Goal: Task Accomplishment & Management: Complete application form

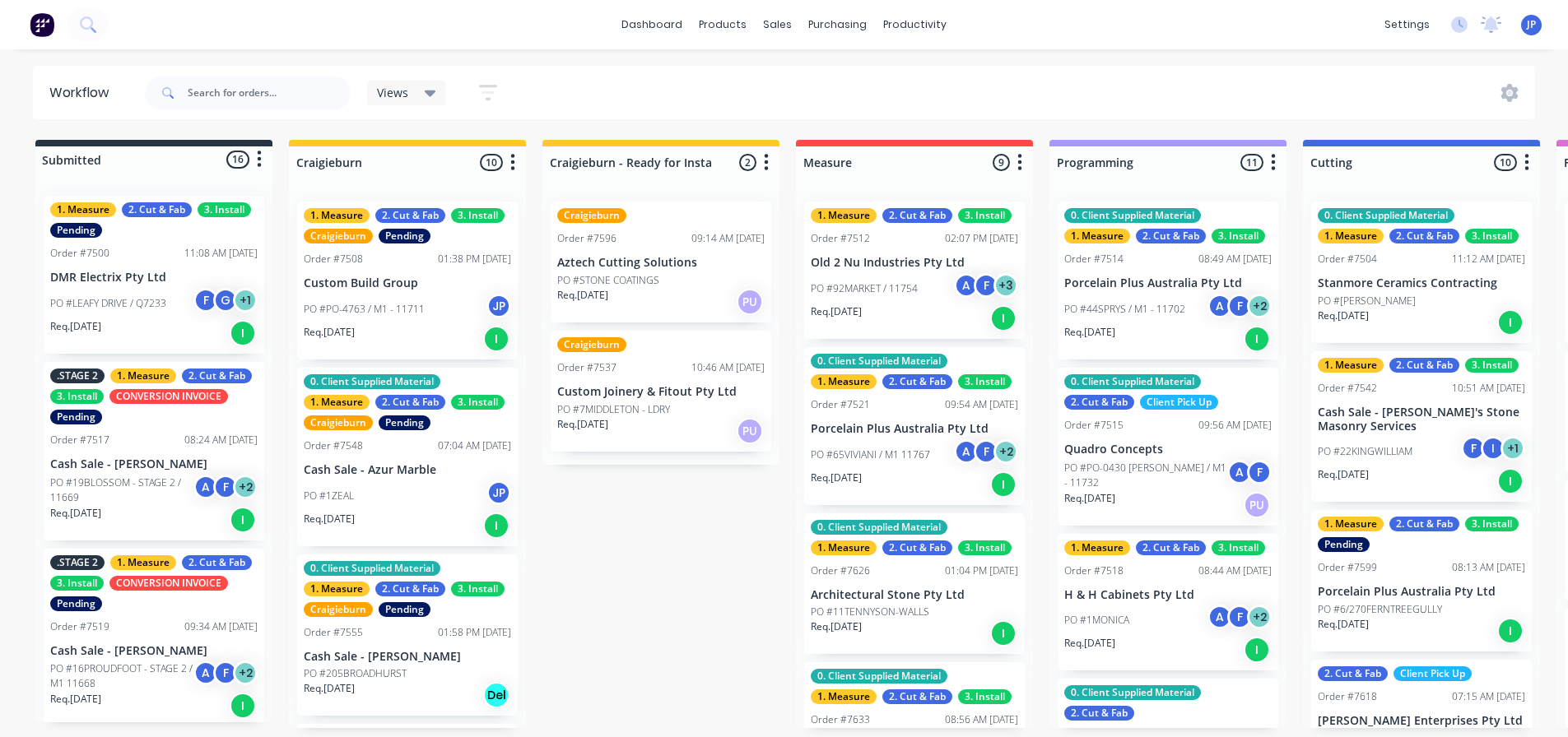
scroll to position [686, 0]
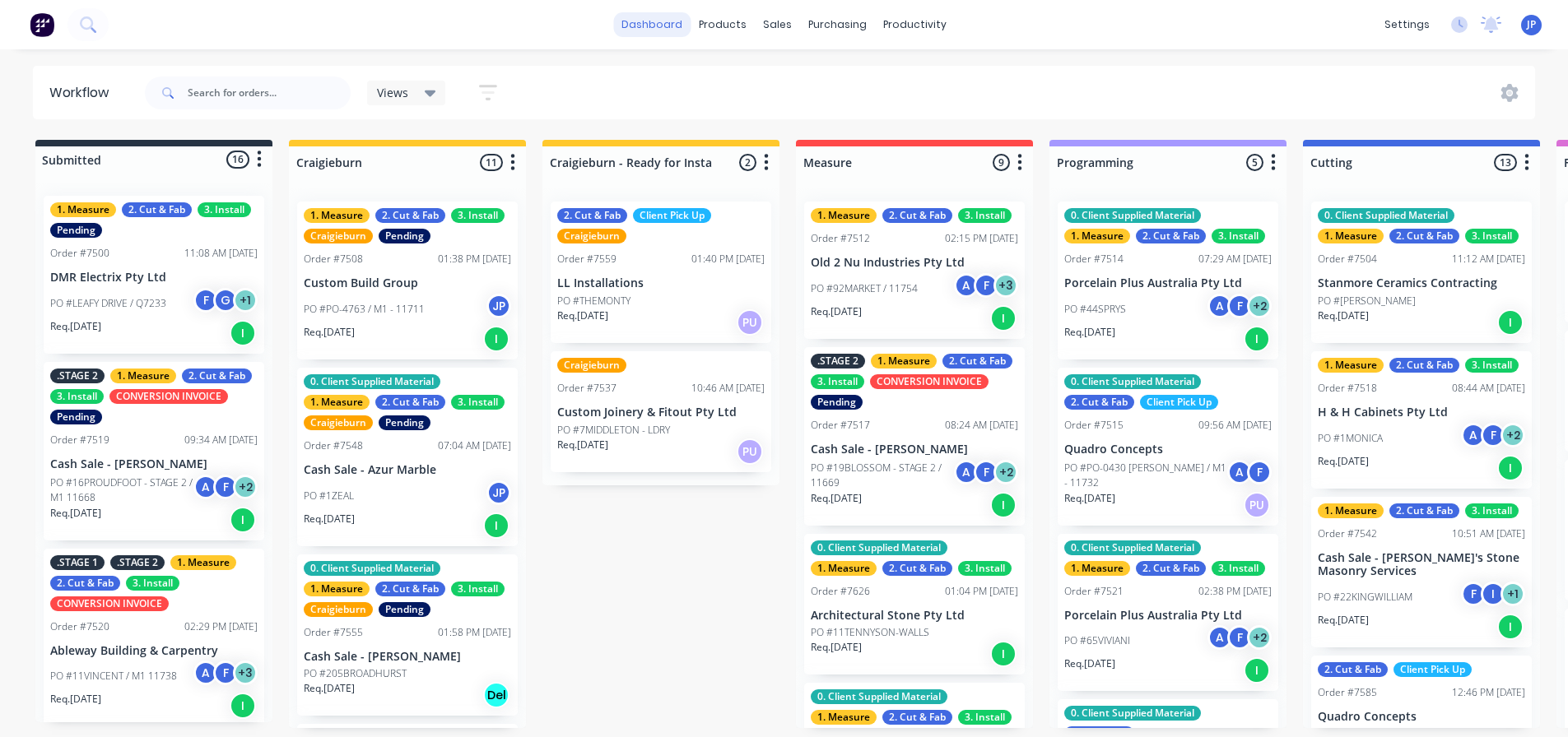
click at [663, 28] on link "dashboard" at bounding box center [652, 25] width 77 height 25
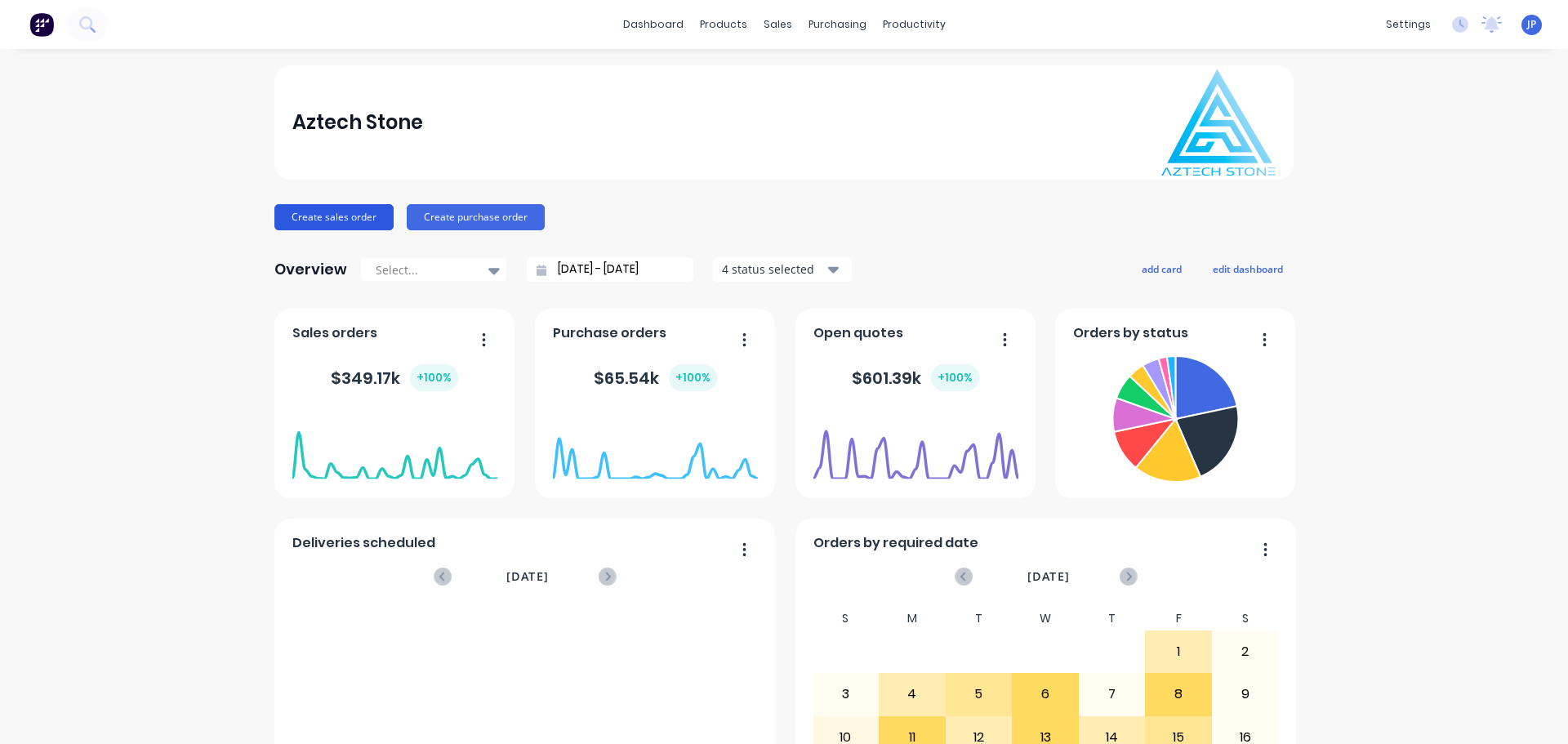
click at [317, 217] on button "Create sales order" at bounding box center [334, 217] width 119 height 26
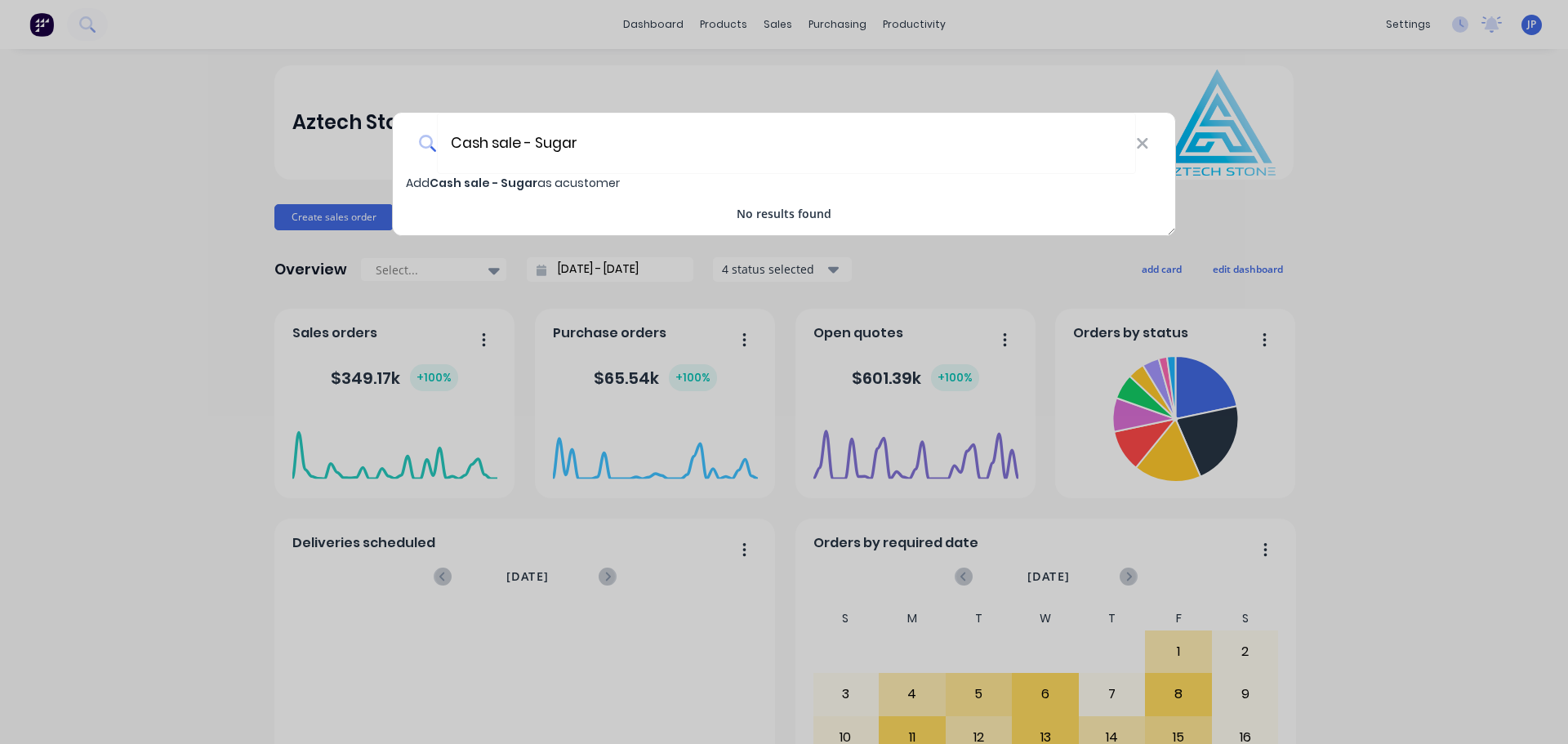
type input "Cash sale - Sugar"
click at [532, 182] on span "Cash sale - Sugar" at bounding box center [484, 182] width 108 height 16
select select "AU"
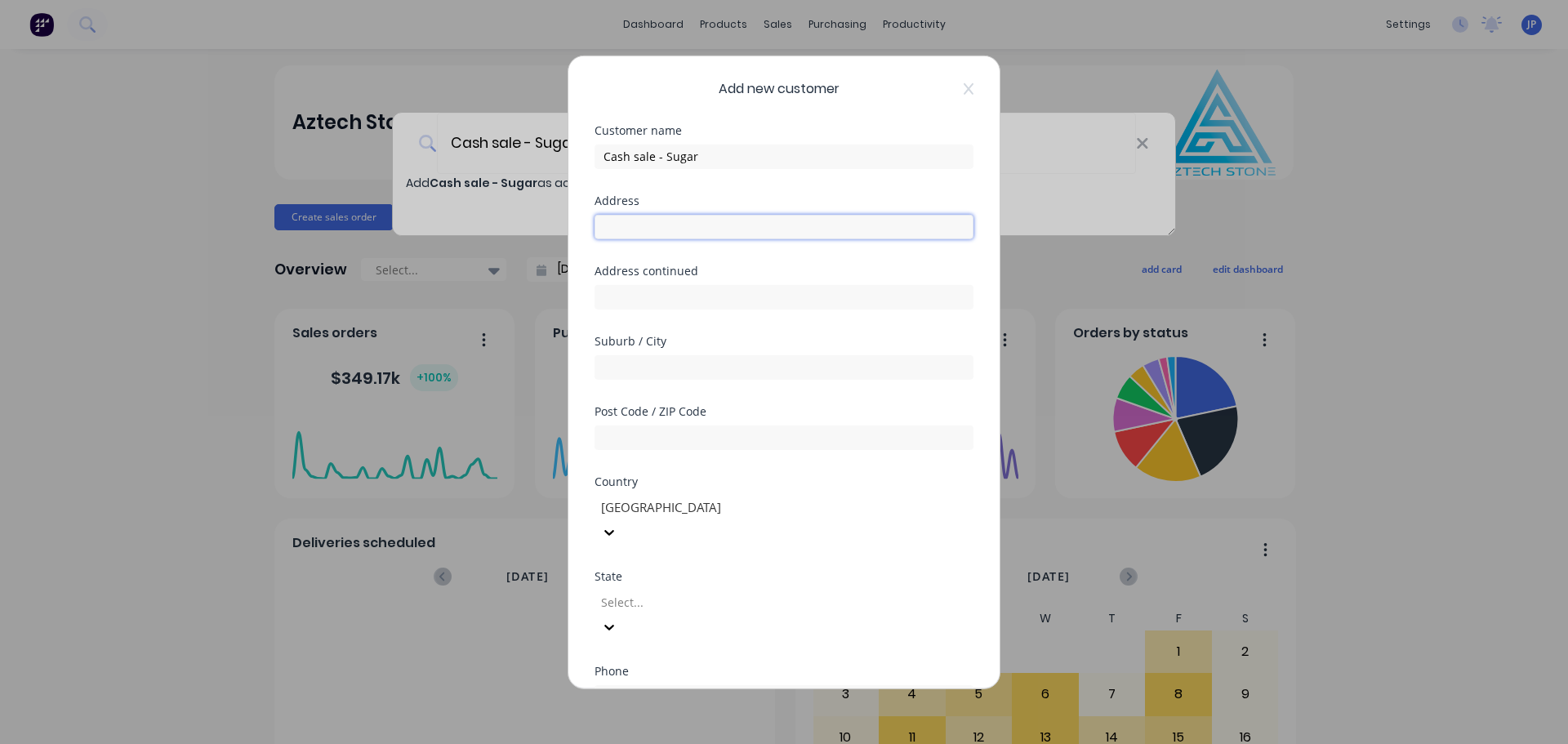
click at [635, 228] on input "text" at bounding box center [784, 226] width 379 height 24
click at [642, 223] on input "[GEOGRAPHIC_DATA]" at bounding box center [784, 226] width 379 height 24
type input "[GEOGRAPHIC_DATA]"
click at [634, 301] on input "text" at bounding box center [784, 296] width 379 height 24
click at [612, 298] on input "Mray" at bounding box center [784, 296] width 379 height 24
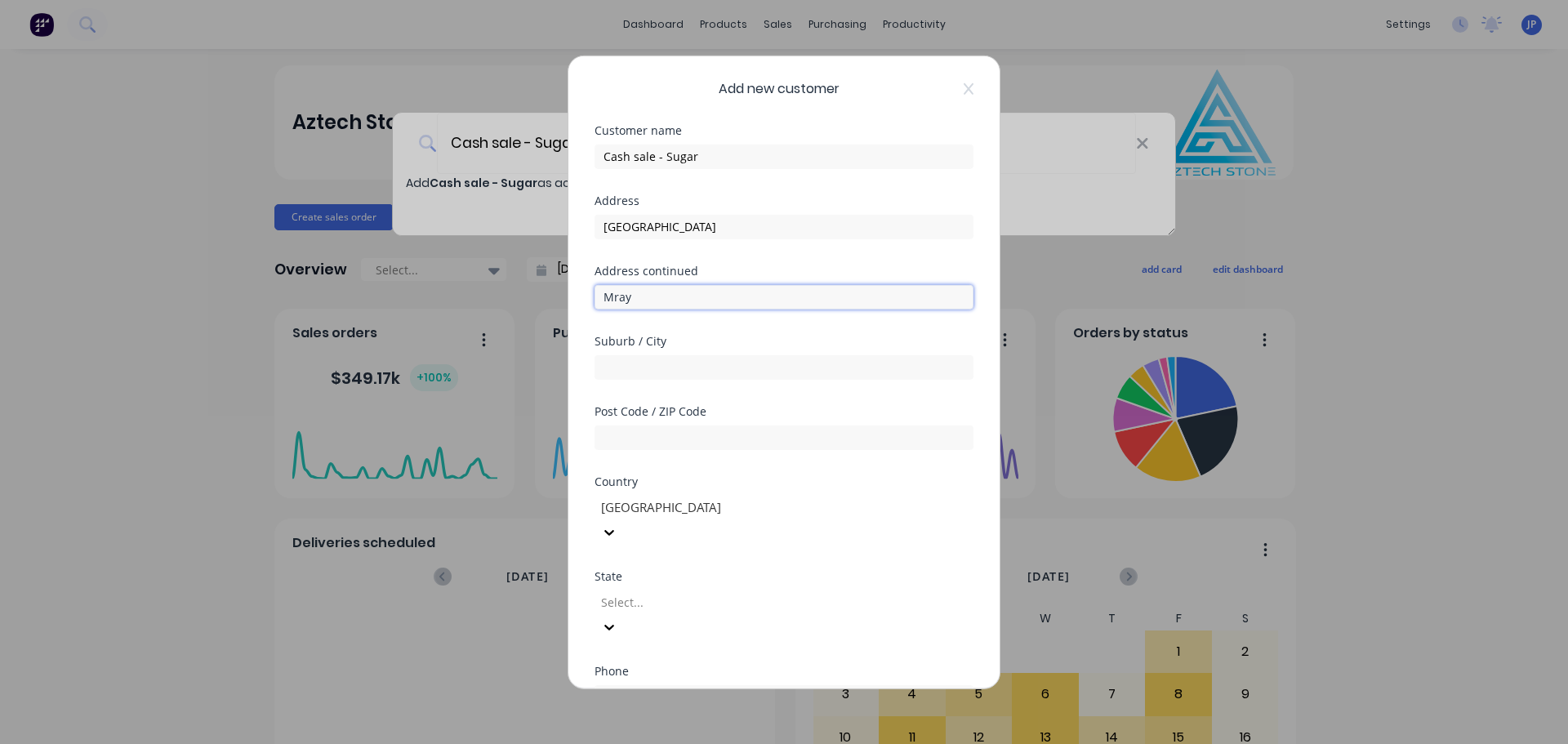
click at [610, 297] on input "Mray" at bounding box center [784, 296] width 379 height 24
drag, startPoint x: 663, startPoint y: 294, endPoint x: 585, endPoint y: 286, distance: 78.4
click at [572, 294] on div "Add new customer Customer name Cash sale - Sugar Address [GEOGRAPHIC_DATA] Addr…" at bounding box center [784, 371] width 431 height 632
type input "Moray"
click at [616, 371] on input "text" at bounding box center [784, 366] width 379 height 24
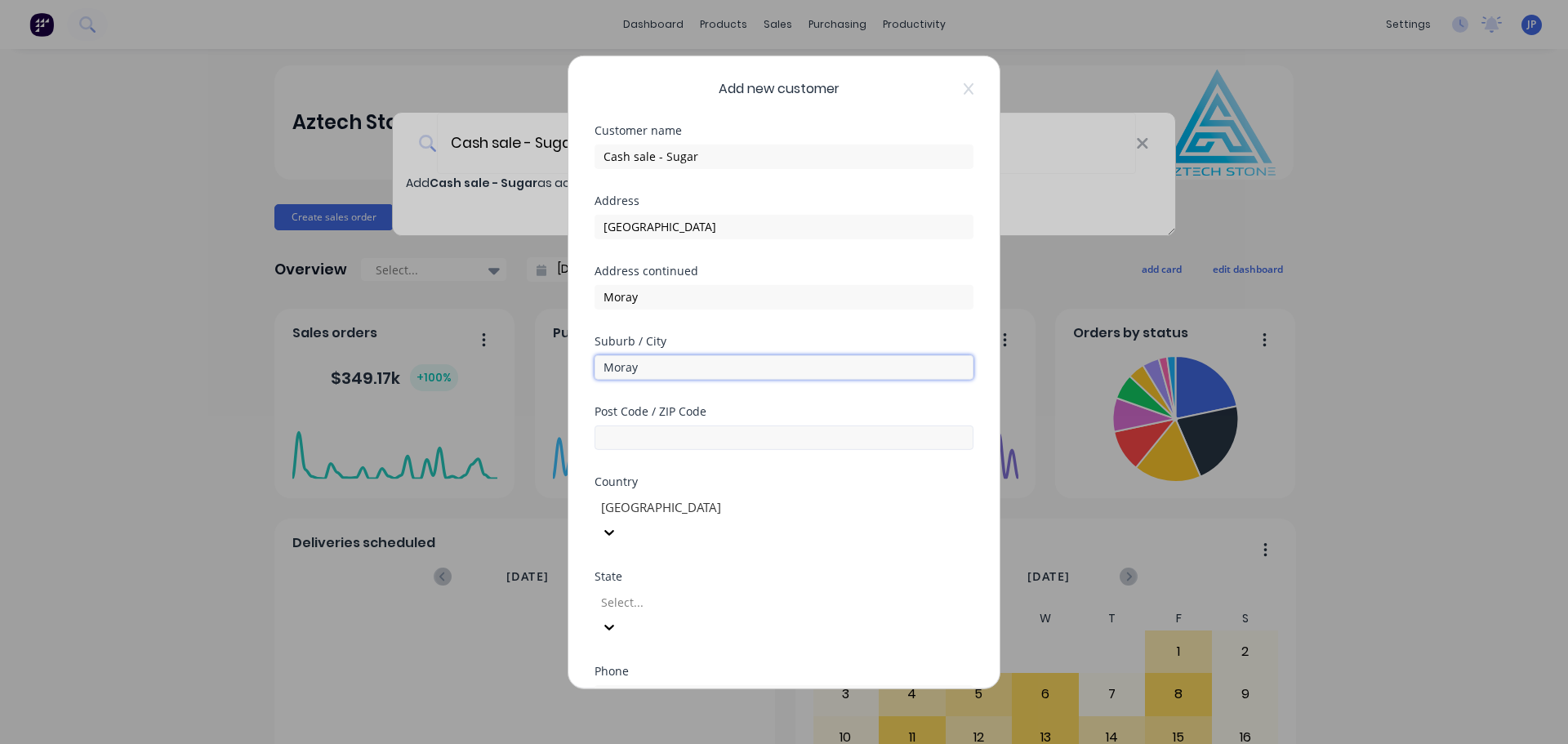
type input "Moray"
click at [641, 441] on input "text" at bounding box center [784, 437] width 379 height 24
type input "30359"
click at [653, 592] on div at bounding box center [717, 602] width 235 height 20
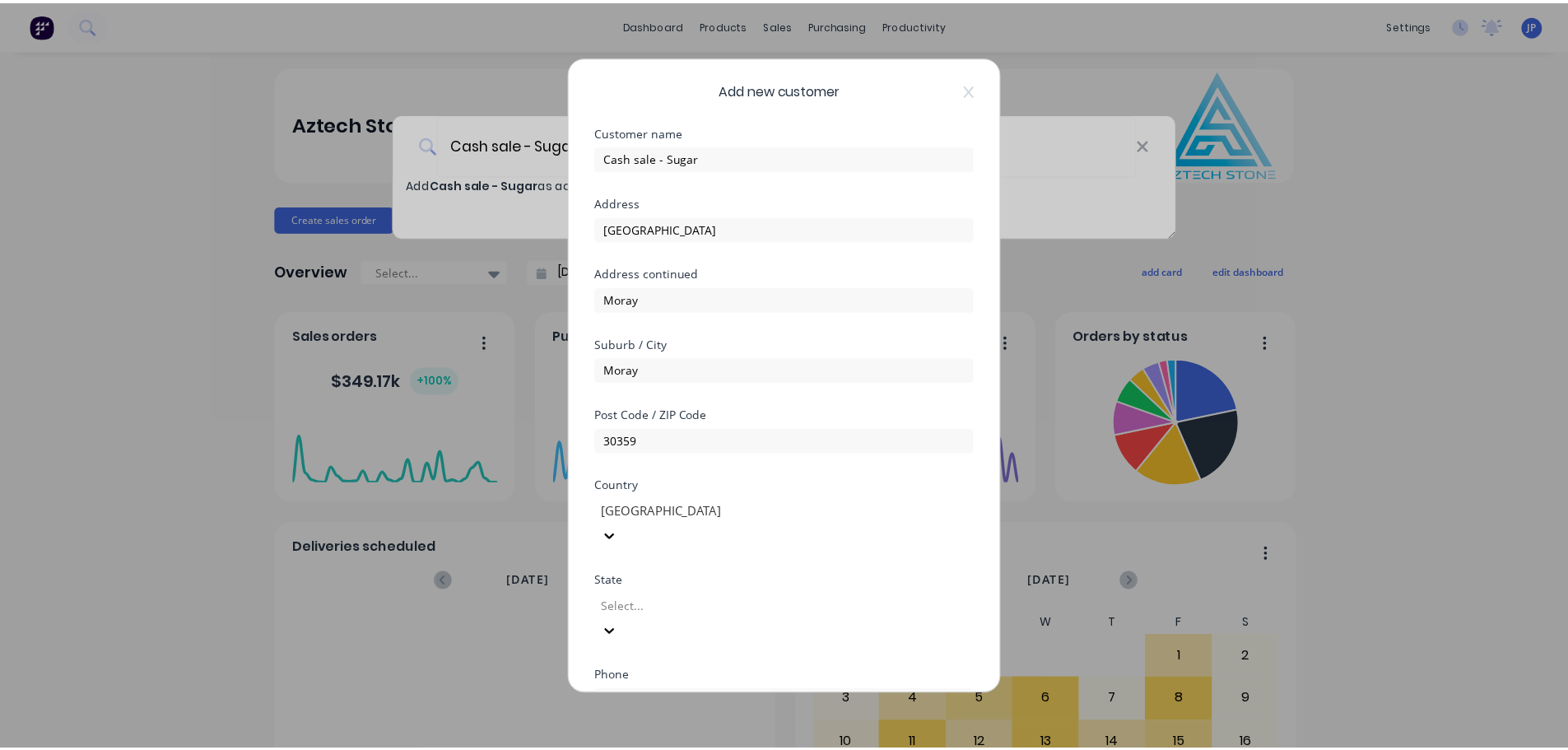
scroll to position [166, 0]
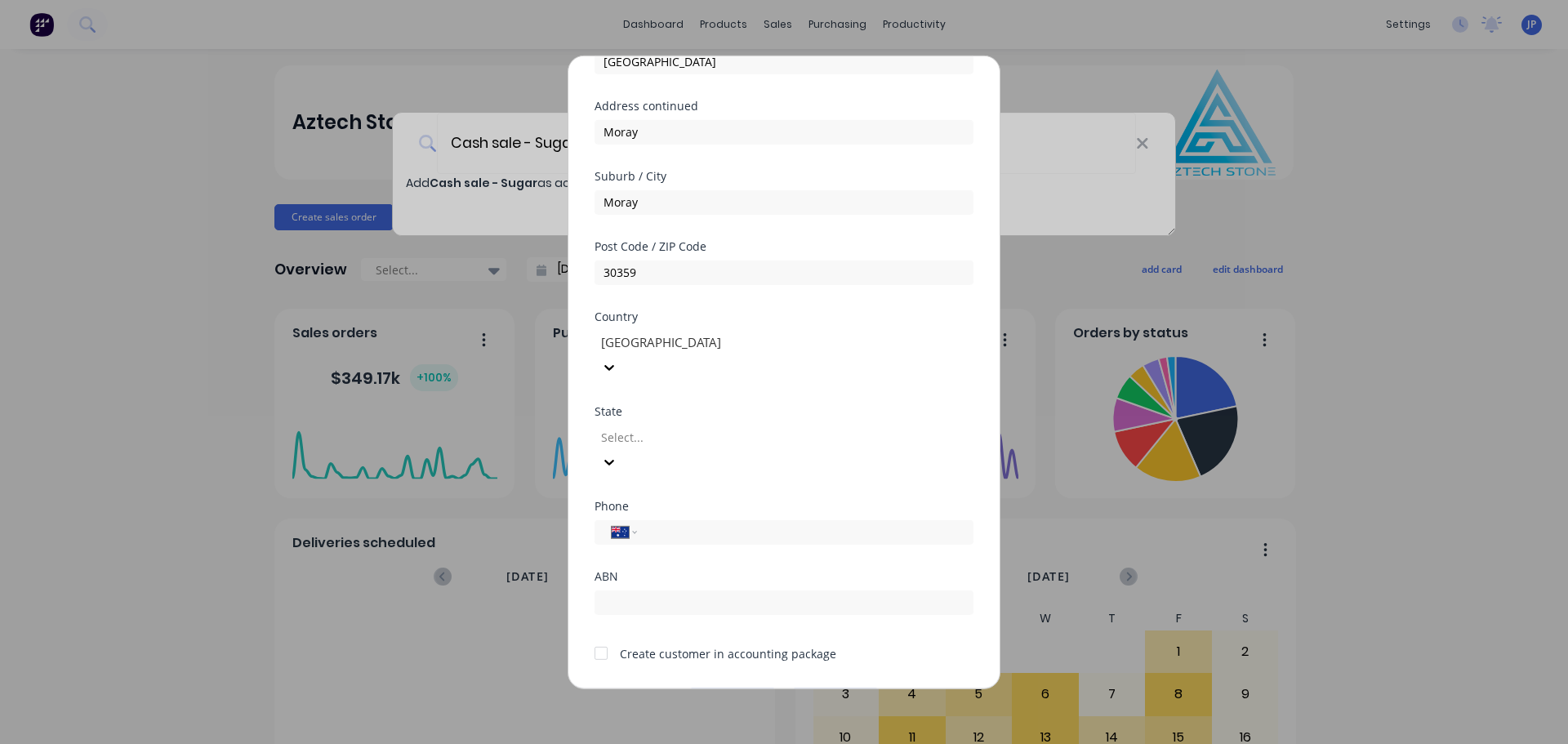
click at [617, 453] on icon at bounding box center [609, 461] width 16 height 16
click at [668, 522] on input "tel" at bounding box center [802, 532] width 308 height 18
type input "0451 320 352"
click at [741, 688] on button "Save" at bounding box center [732, 700] width 90 height 26
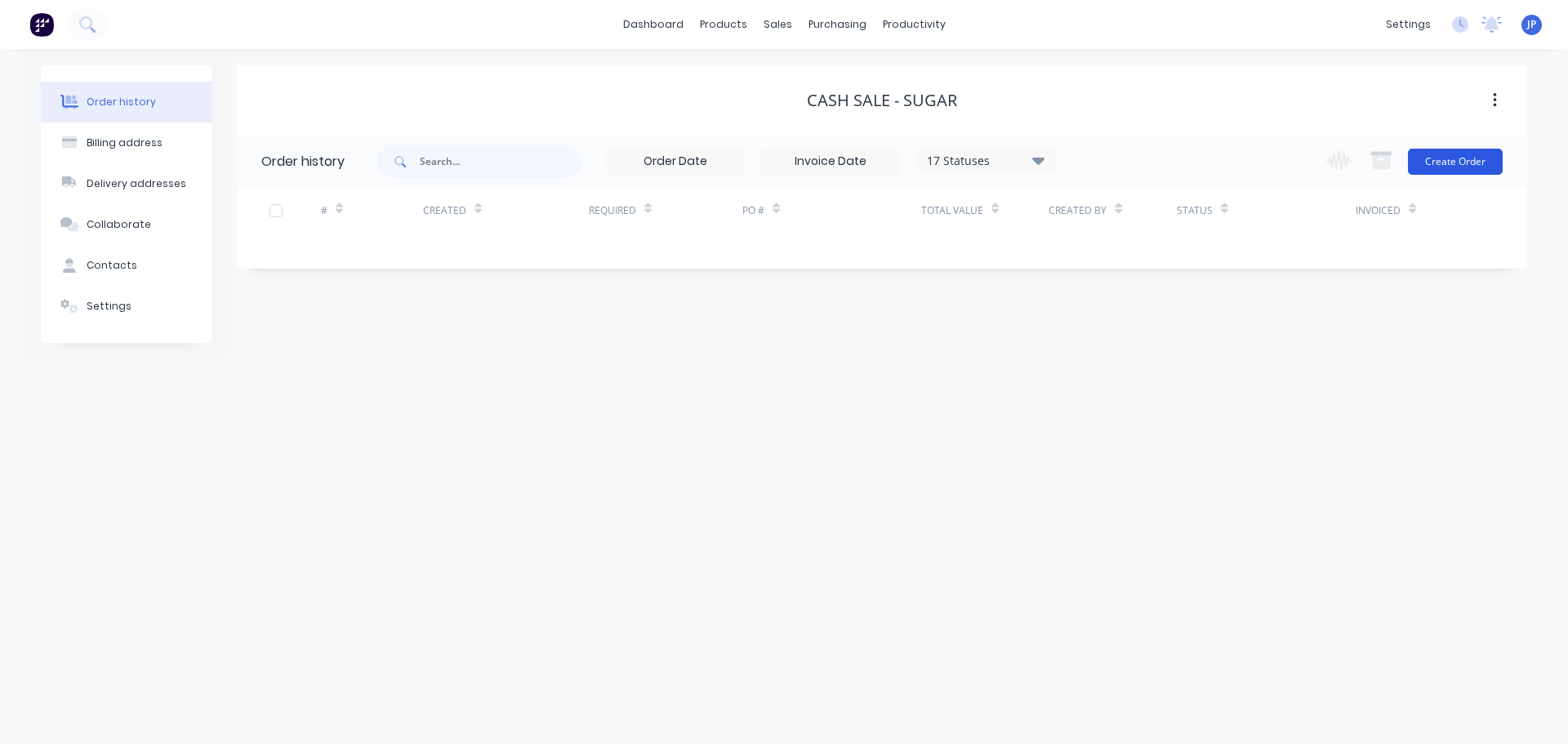
click at [1439, 165] on button "Create Order" at bounding box center [1455, 161] width 95 height 26
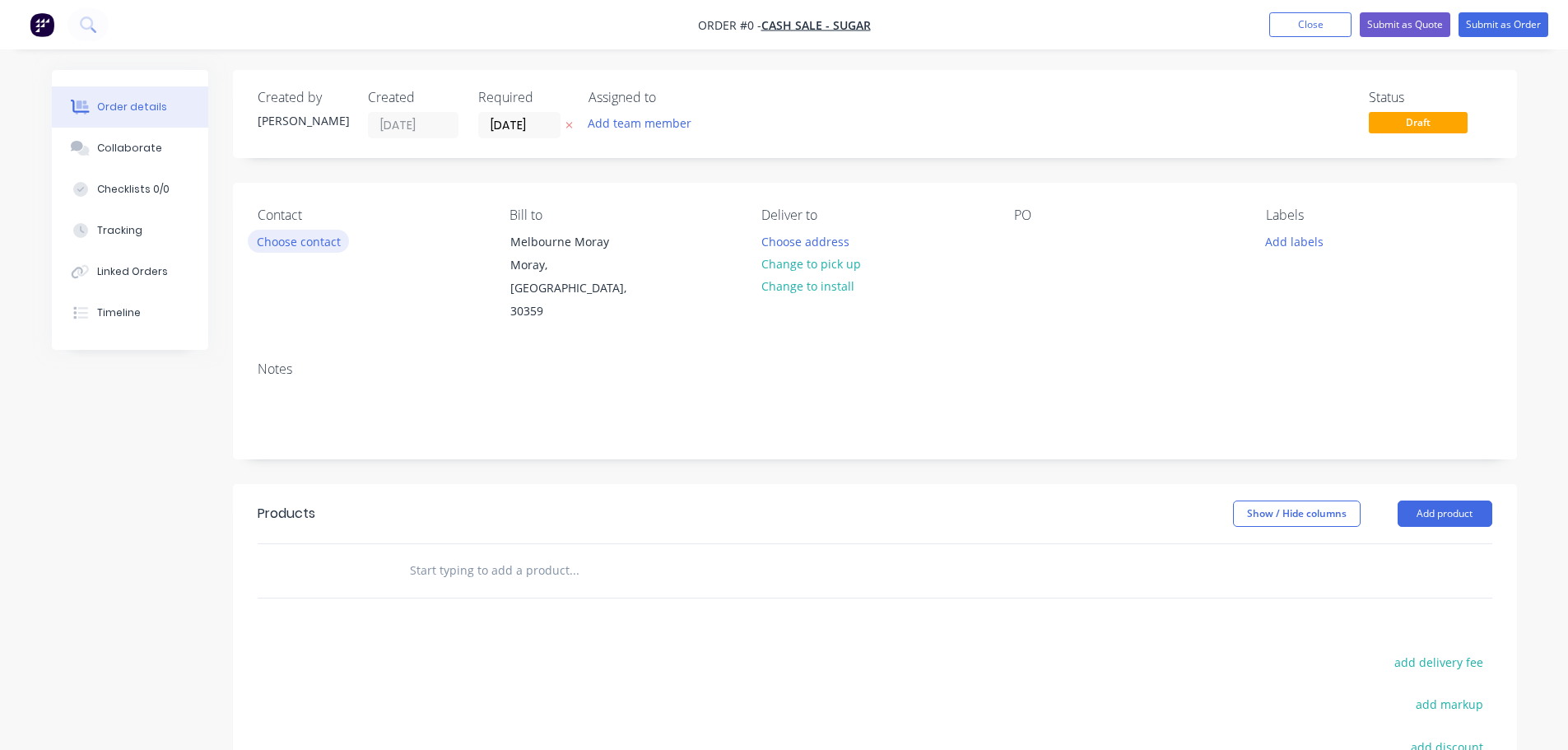
click at [322, 240] on button "Choose contact" at bounding box center [299, 240] width 102 height 22
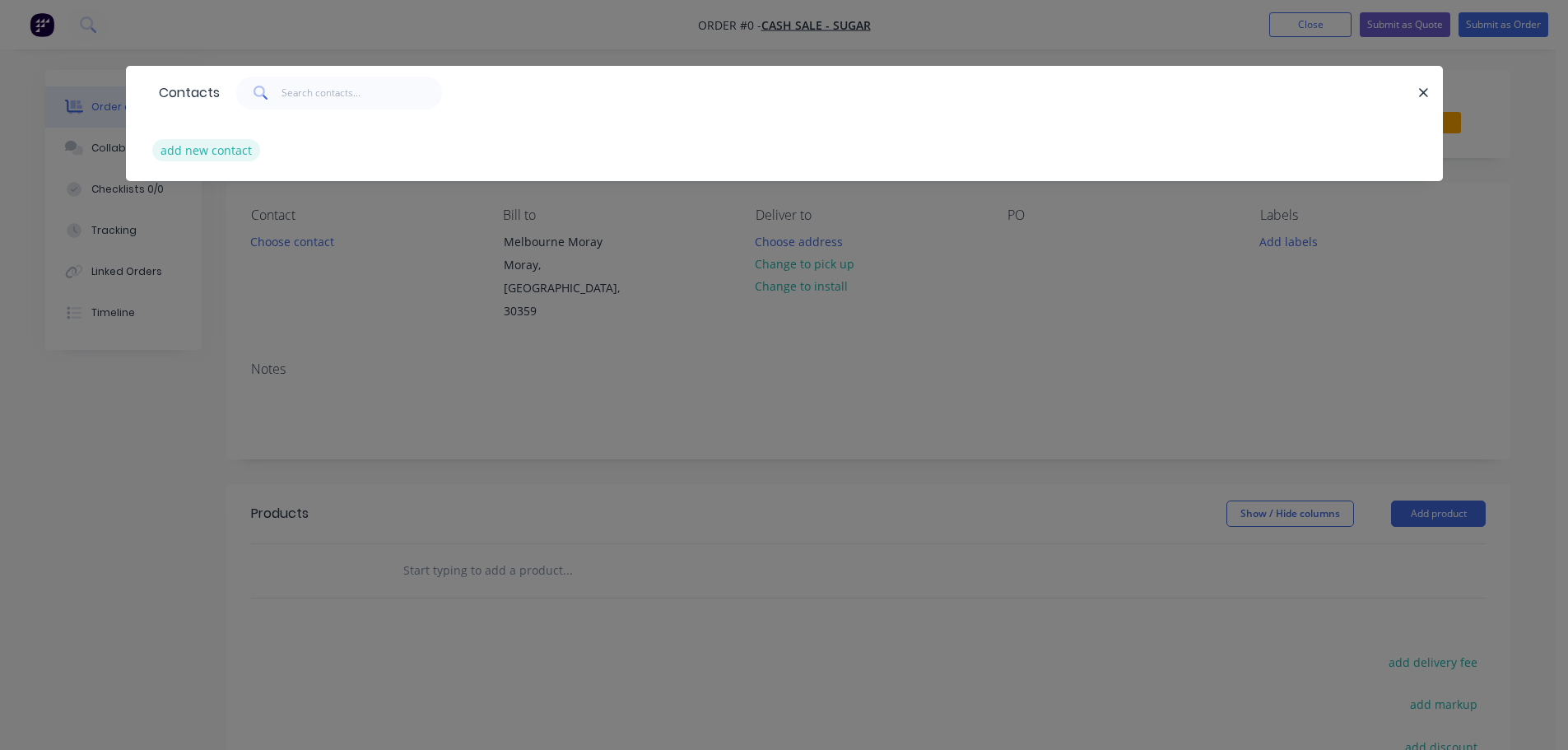
click at [243, 149] on button "add new contact" at bounding box center [206, 150] width 108 height 22
select select "AU"
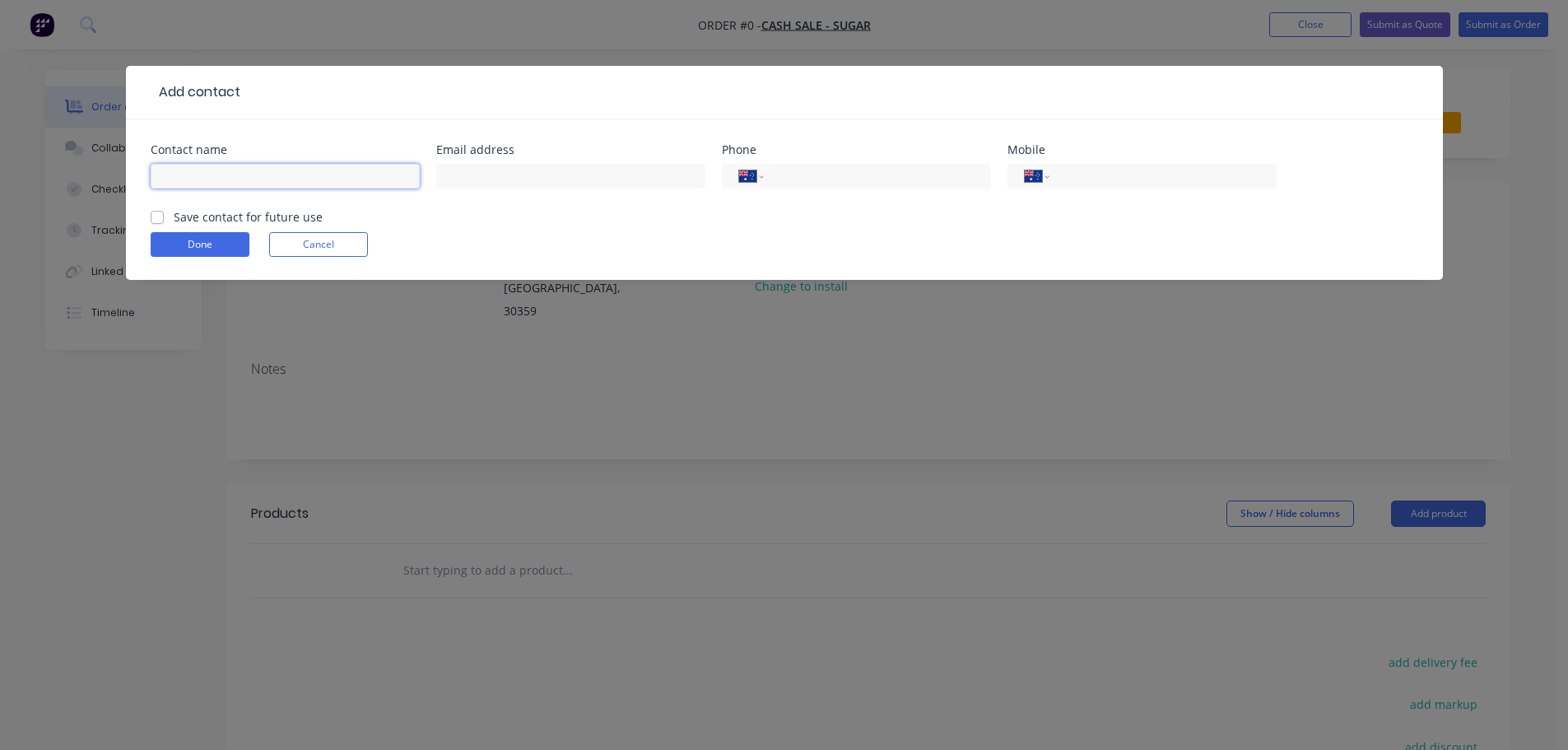
click at [209, 176] on input "text" at bounding box center [285, 176] width 269 height 25
click at [165, 176] on input "sagar" at bounding box center [285, 176] width 269 height 25
type input "Sagar"
click at [506, 178] on input "text" at bounding box center [570, 176] width 269 height 25
type input "[PERSON_NAME][EMAIL_ADDRESS][DOMAIN_NAME]"
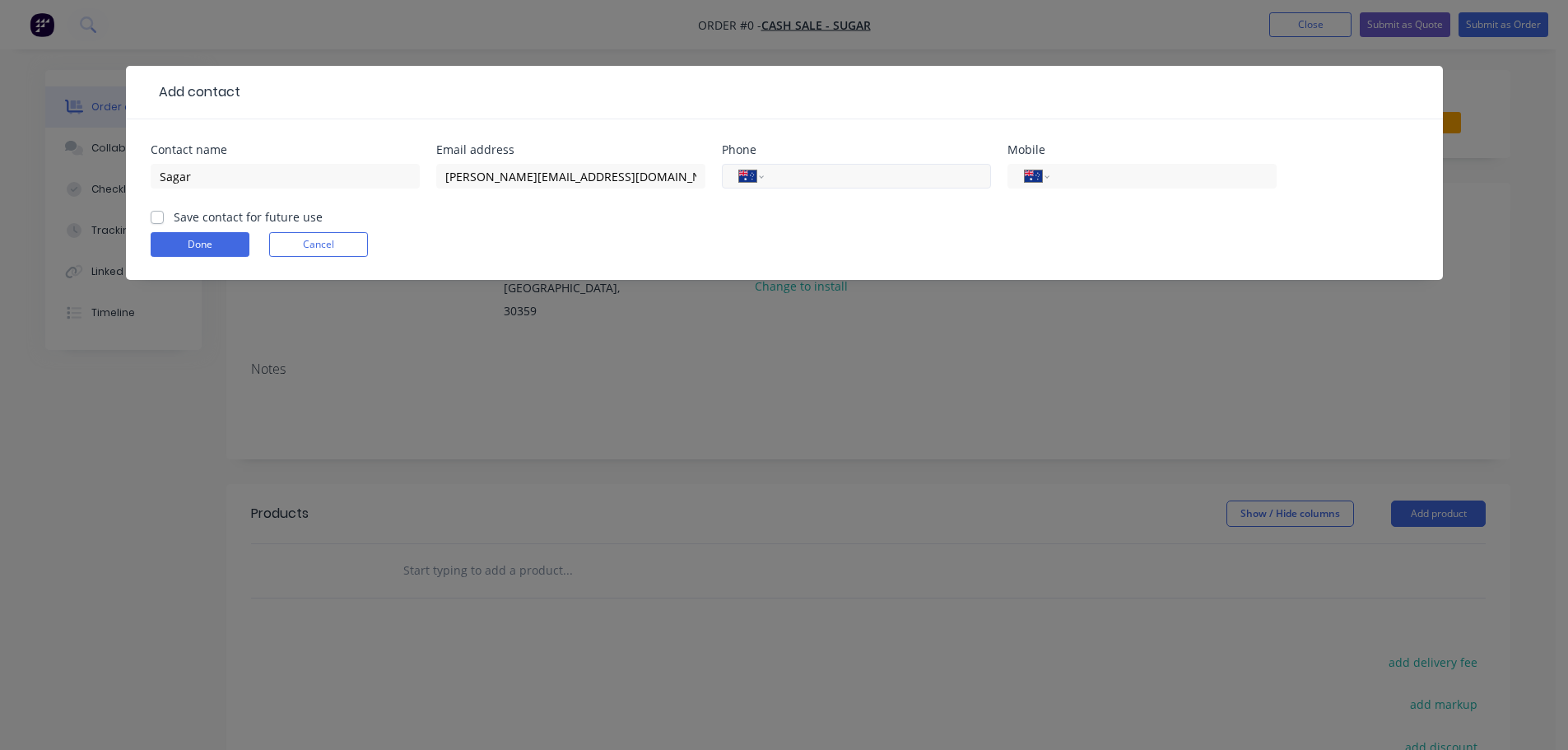
click at [820, 183] on input "tel" at bounding box center [873, 176] width 197 height 19
type input "0451 320 352"
click at [204, 247] on button "Done" at bounding box center [200, 244] width 99 height 25
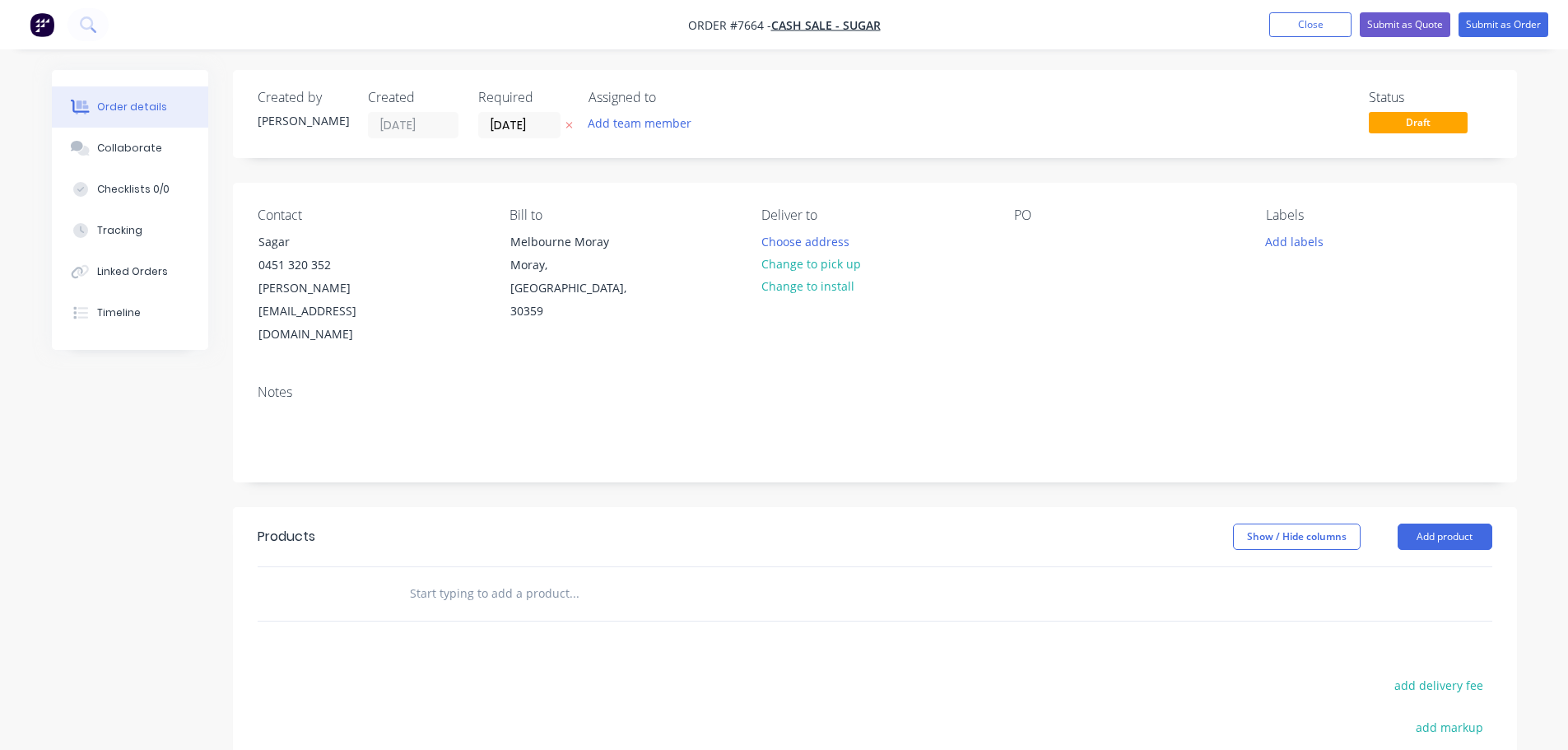
click at [472, 577] on input "text" at bounding box center [573, 593] width 329 height 33
click at [440, 577] on input "text" at bounding box center [573, 593] width 329 height 33
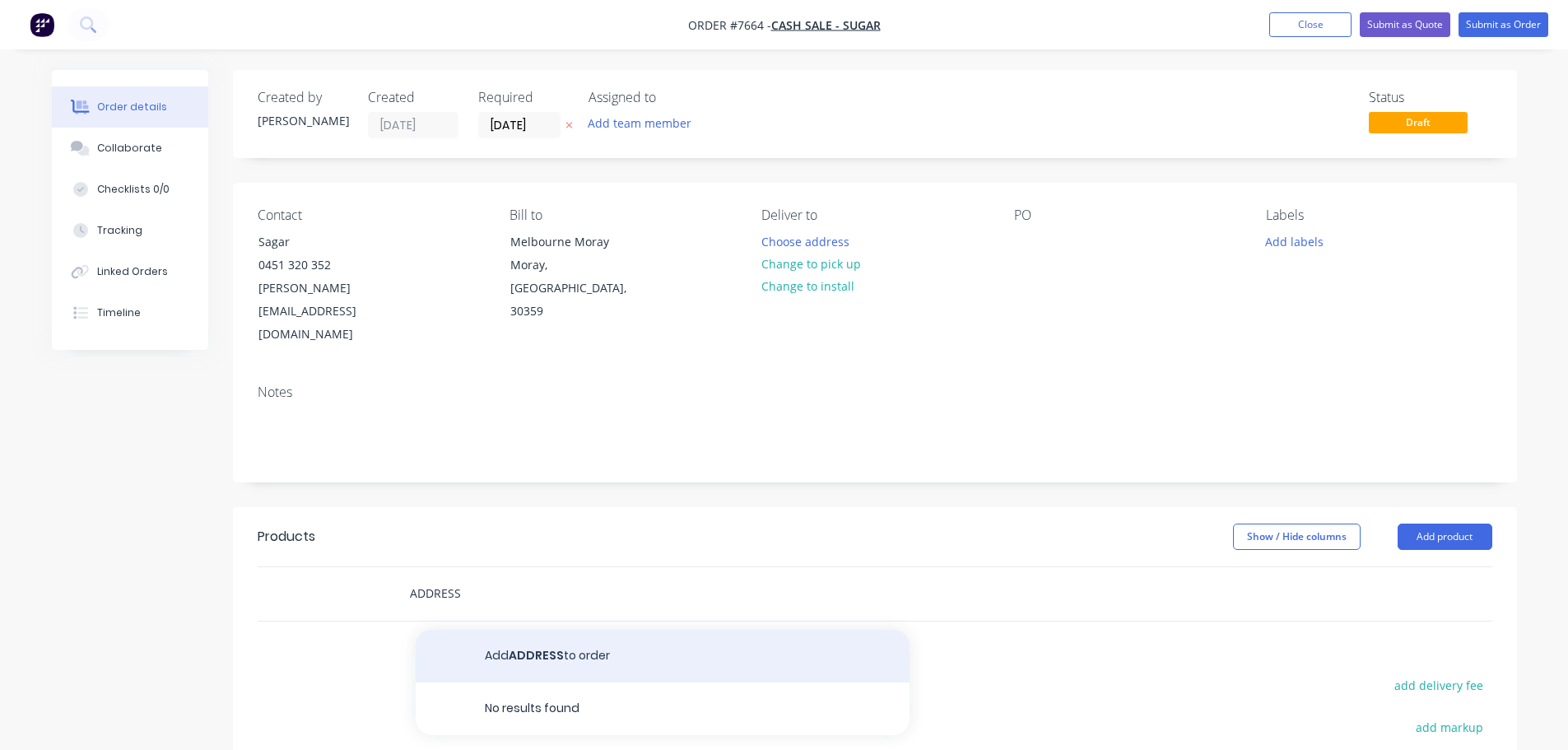
type input "ADDRESS"
click at [576, 630] on button "Add ADDRESS to order" at bounding box center [662, 656] width 493 height 52
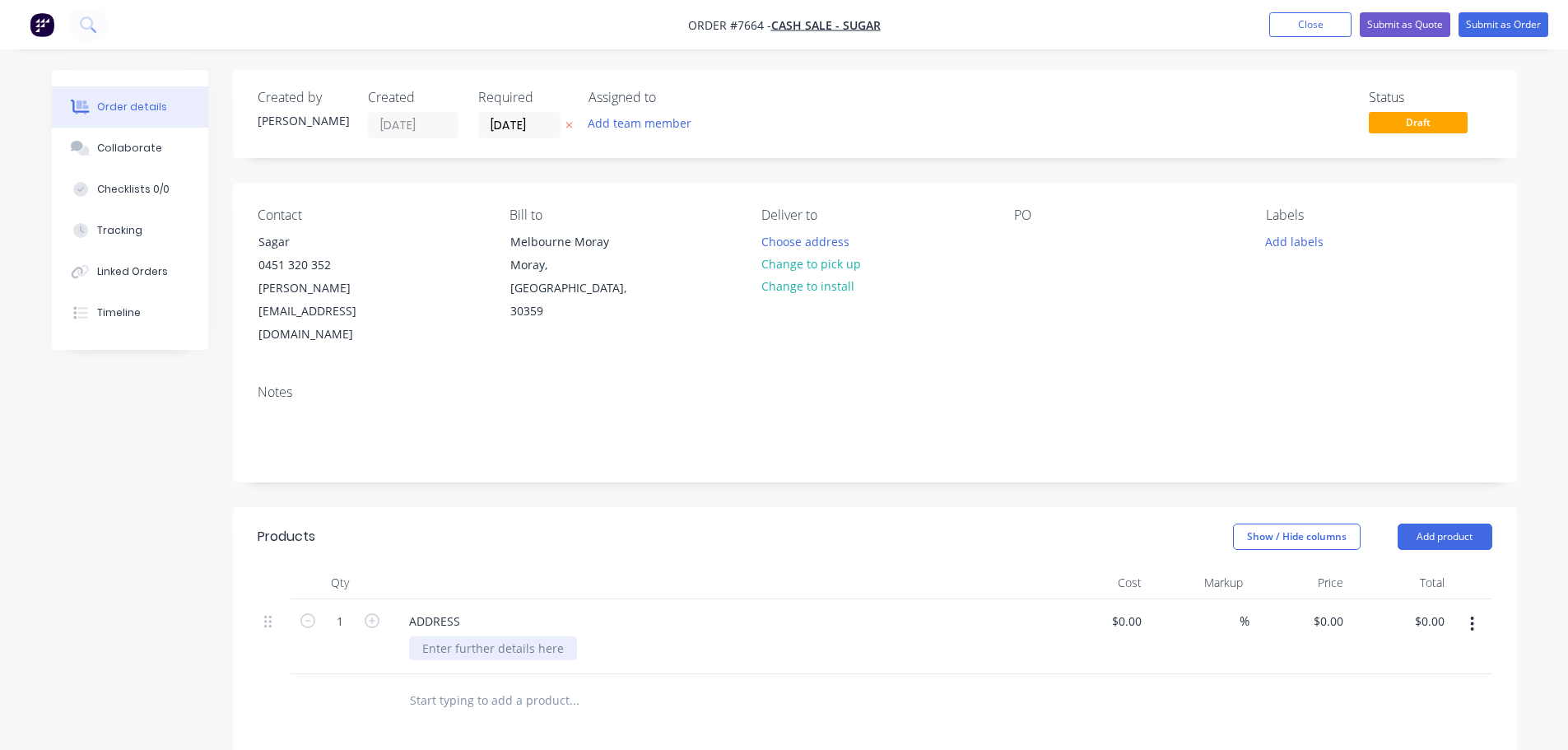
click at [464, 637] on div at bounding box center [492, 648] width 168 height 24
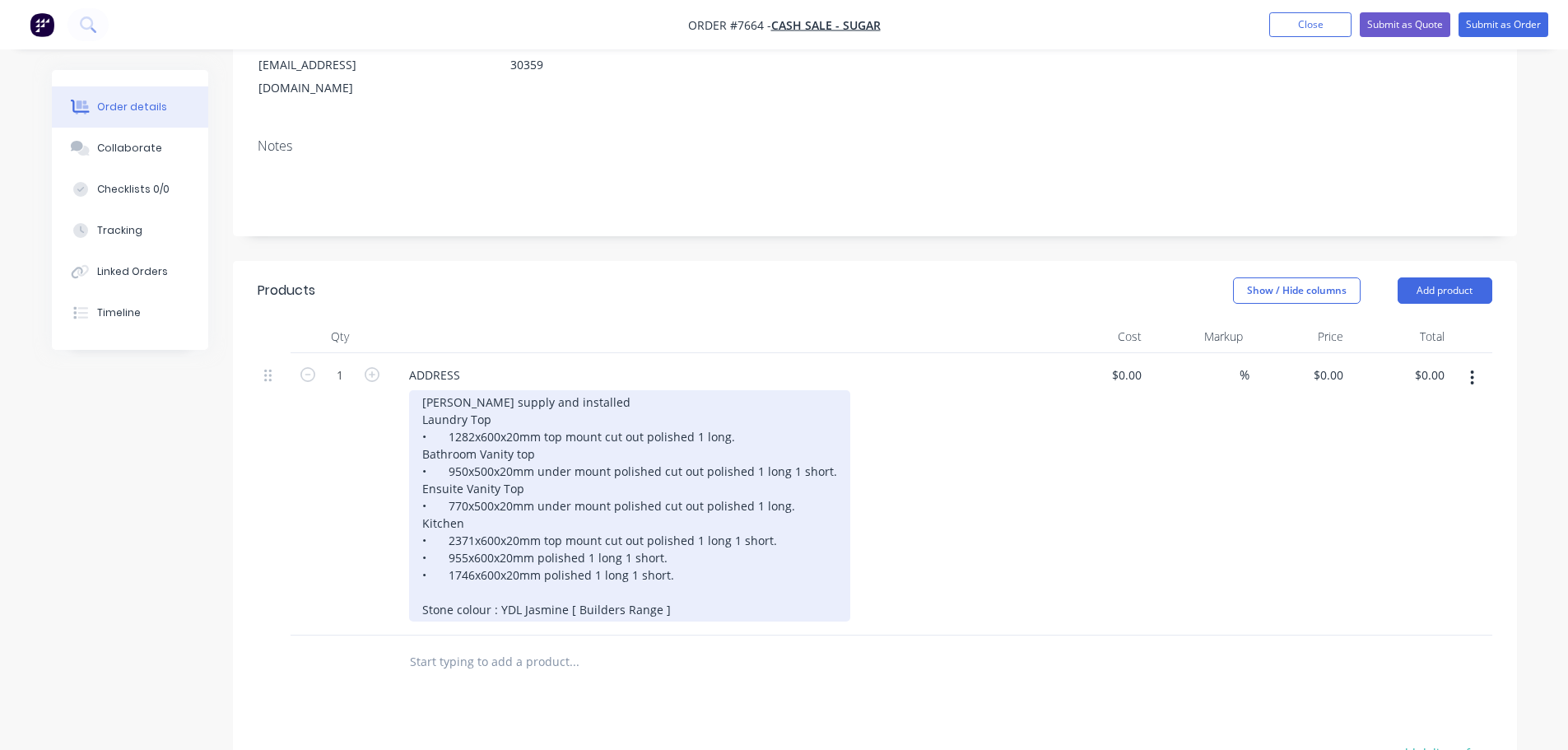
scroll to position [247, 0]
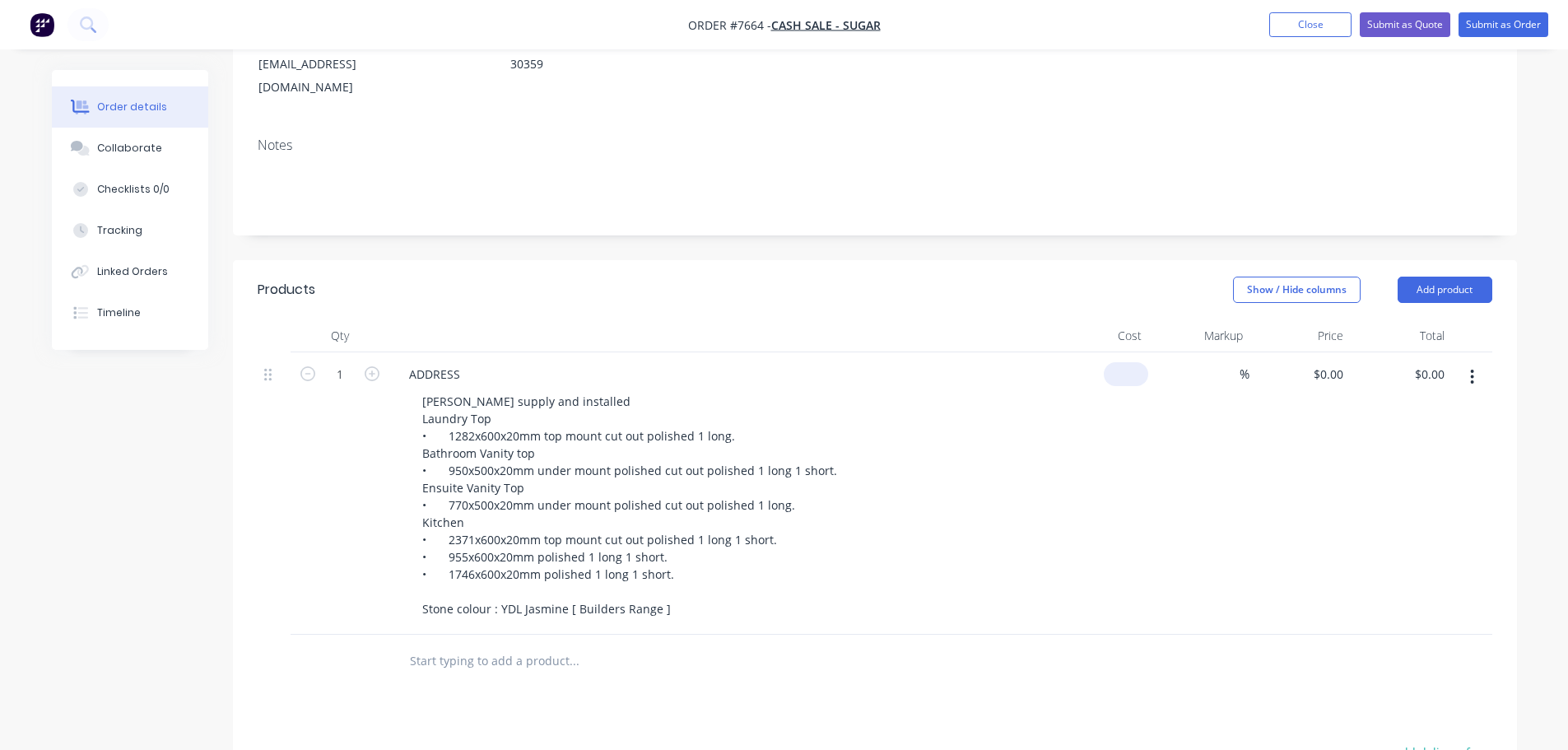
click at [1122, 352] on div "$0.00" at bounding box center [1098, 494] width 102 height 283
type input "$3,400.00"
click at [1410, 19] on button "Submit as Quote" at bounding box center [1405, 25] width 91 height 25
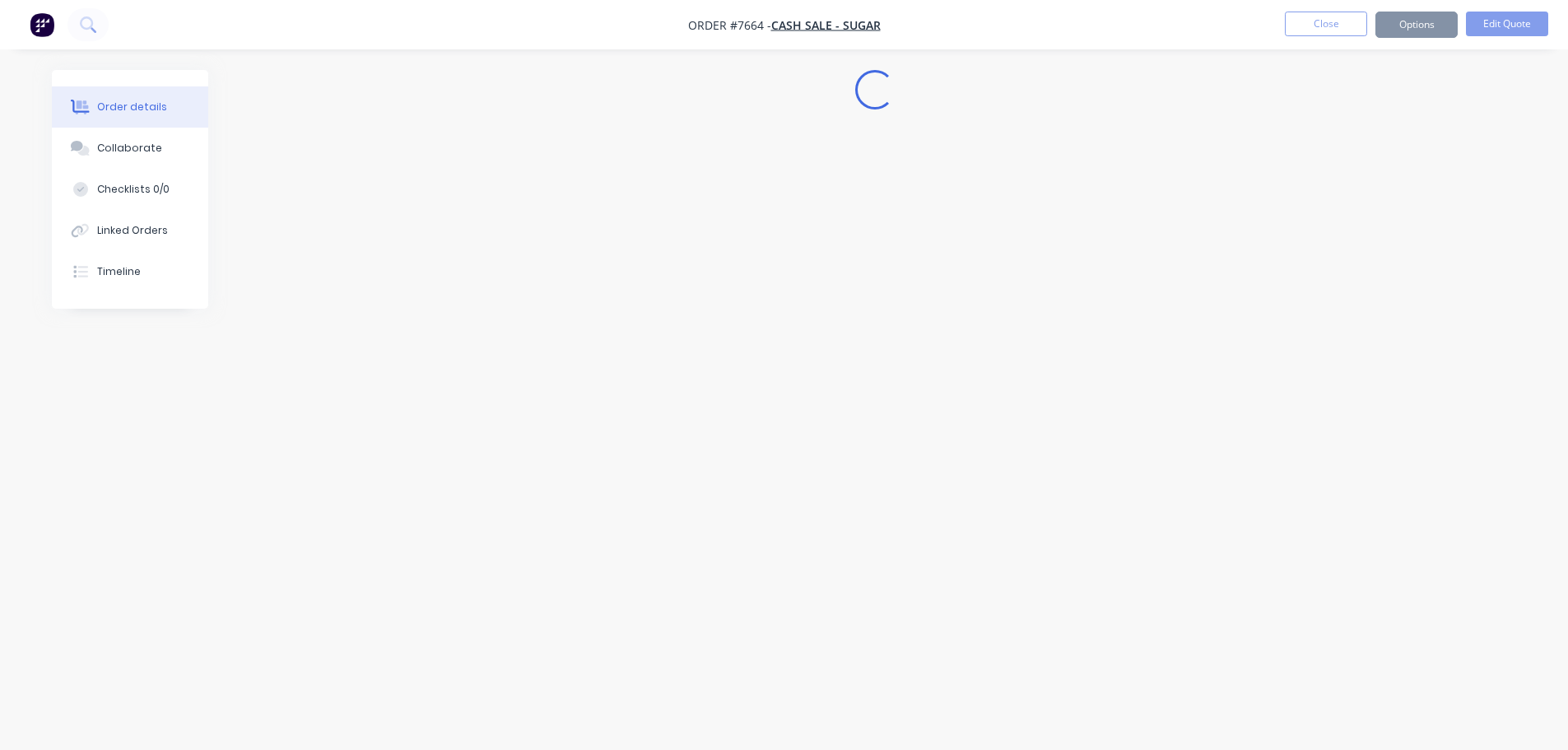
scroll to position [0, 0]
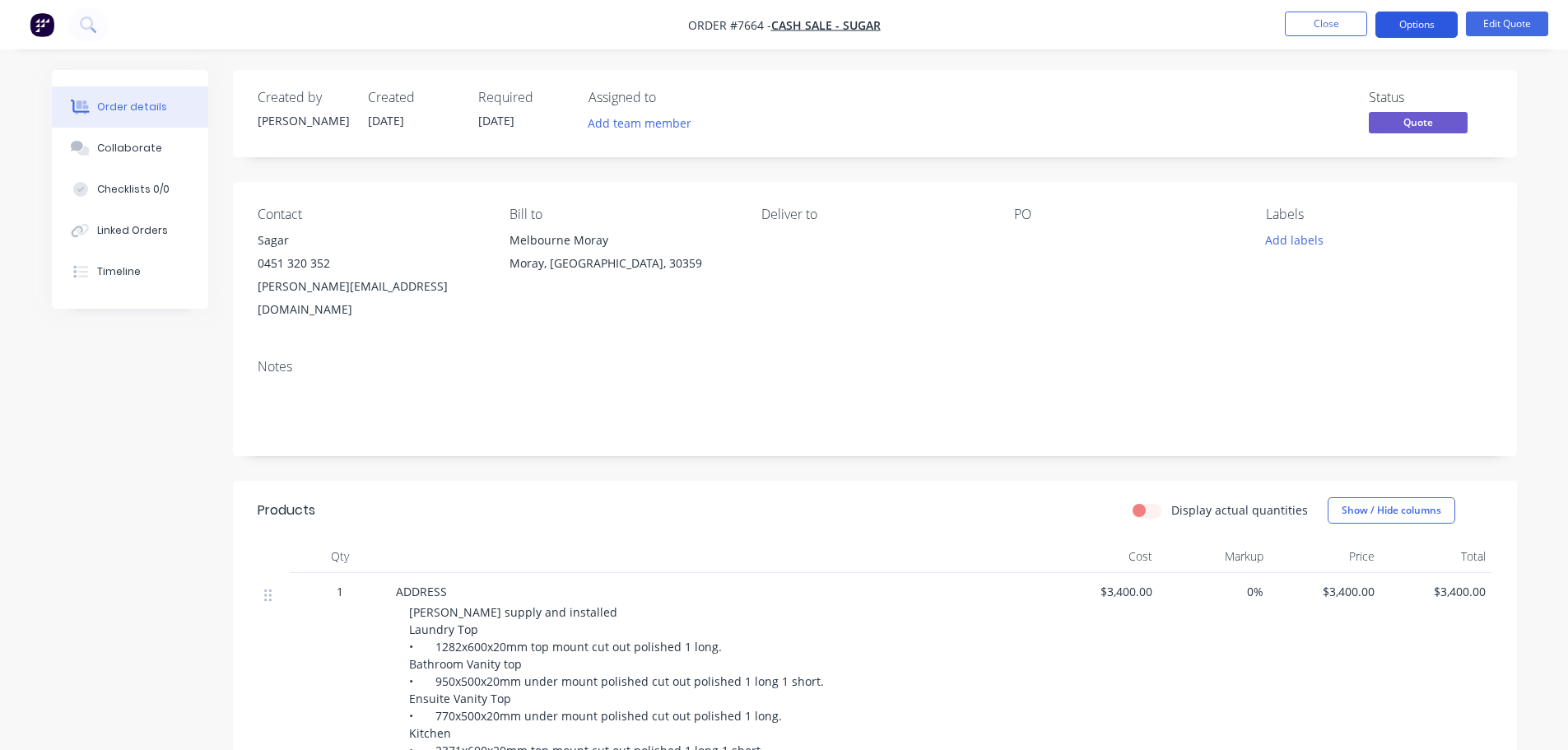
click at [1413, 24] on button "Options" at bounding box center [1416, 25] width 82 height 26
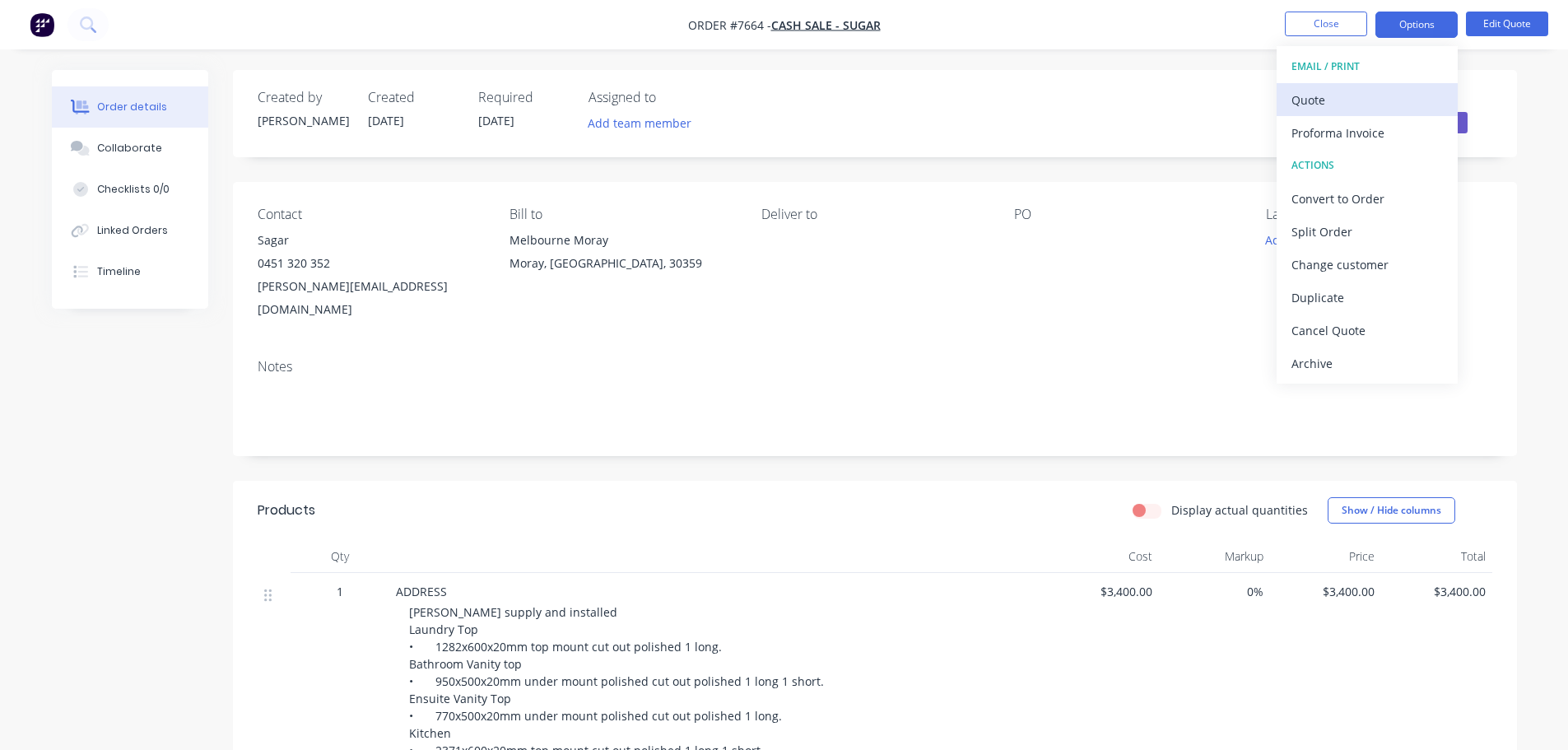
click at [1328, 102] on div "Quote" at bounding box center [1367, 100] width 151 height 24
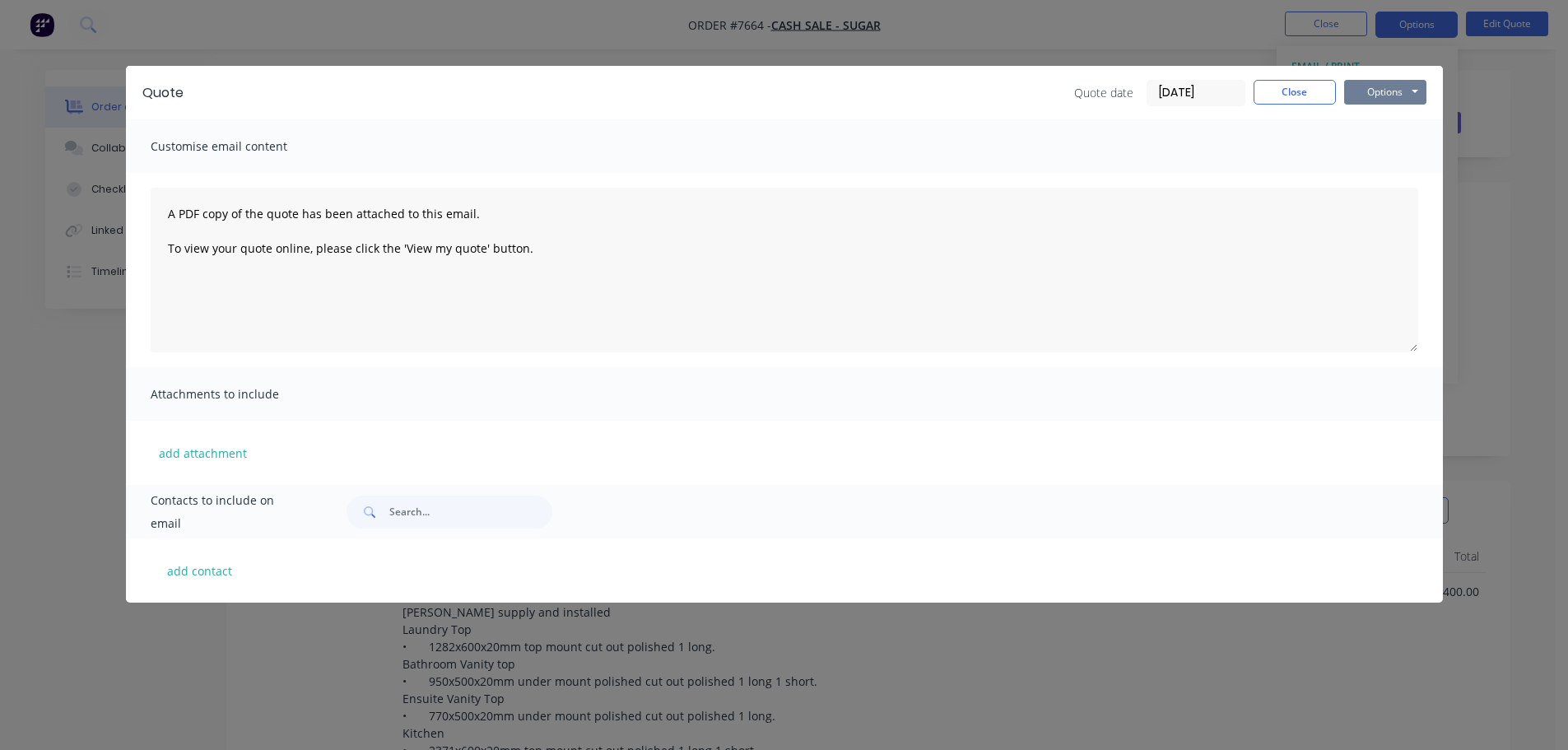
click at [1419, 88] on button "Options" at bounding box center [1384, 91] width 82 height 25
click at [1401, 121] on button "Preview" at bounding box center [1396, 121] width 105 height 27
click at [1387, 90] on button "Options" at bounding box center [1384, 91] width 82 height 25
click at [1398, 120] on button "Preview" at bounding box center [1396, 121] width 105 height 27
click at [1400, 89] on button "Options" at bounding box center [1384, 91] width 82 height 25
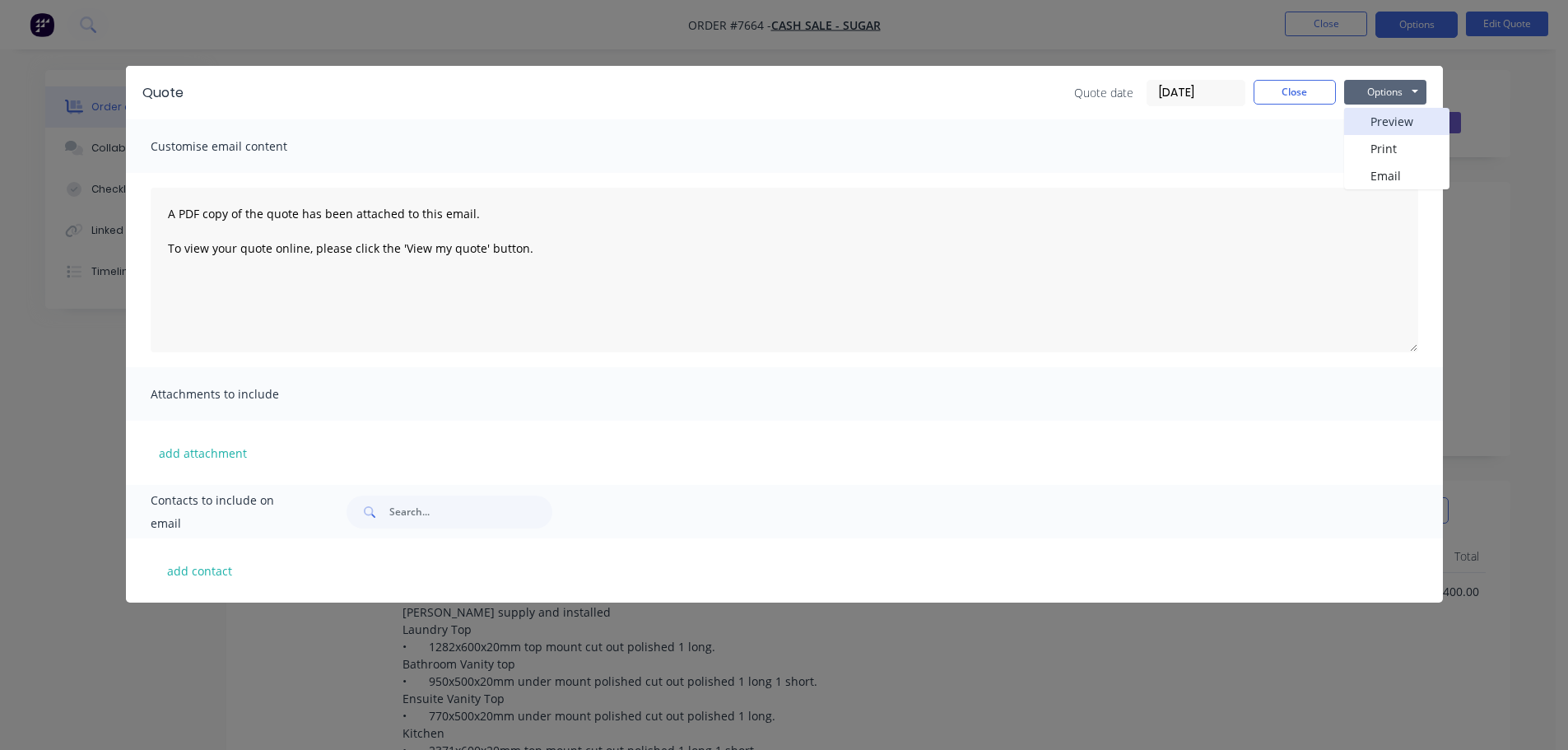
click at [1406, 119] on button "Preview" at bounding box center [1396, 121] width 105 height 27
click at [475, 512] on input "text" at bounding box center [470, 511] width 163 height 33
click at [1278, 93] on button "Close" at bounding box center [1294, 91] width 82 height 25
